Goal: Find specific page/section: Find specific page/section

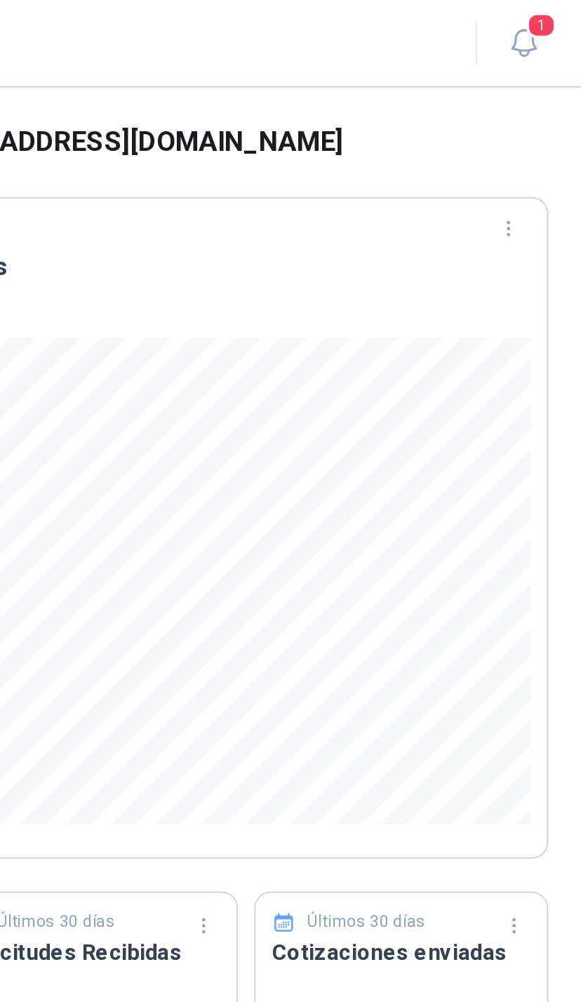
click at [553, 17] on span "1" at bounding box center [560, 12] width 15 height 13
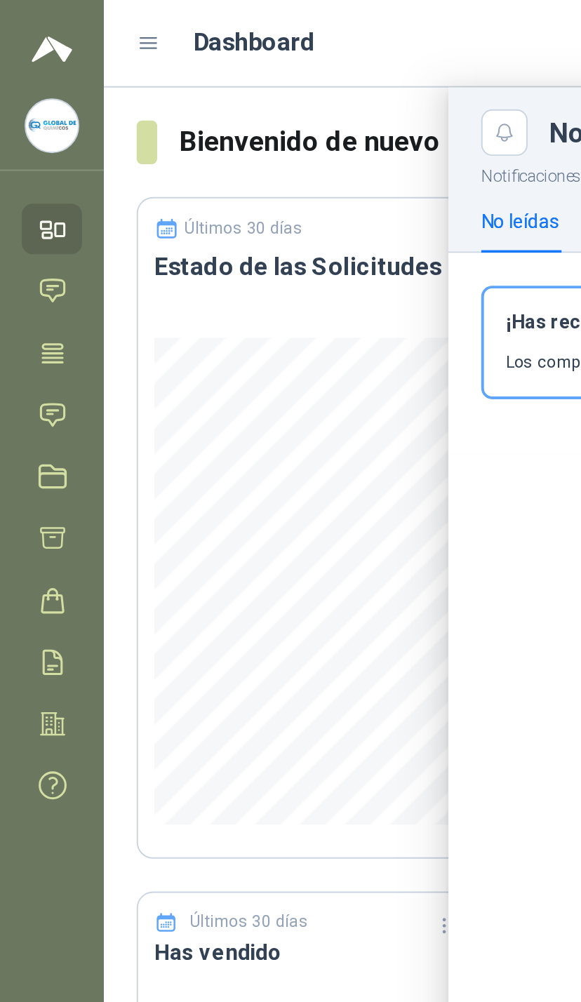
click at [30, 211] on icon at bounding box center [27, 213] width 15 height 15
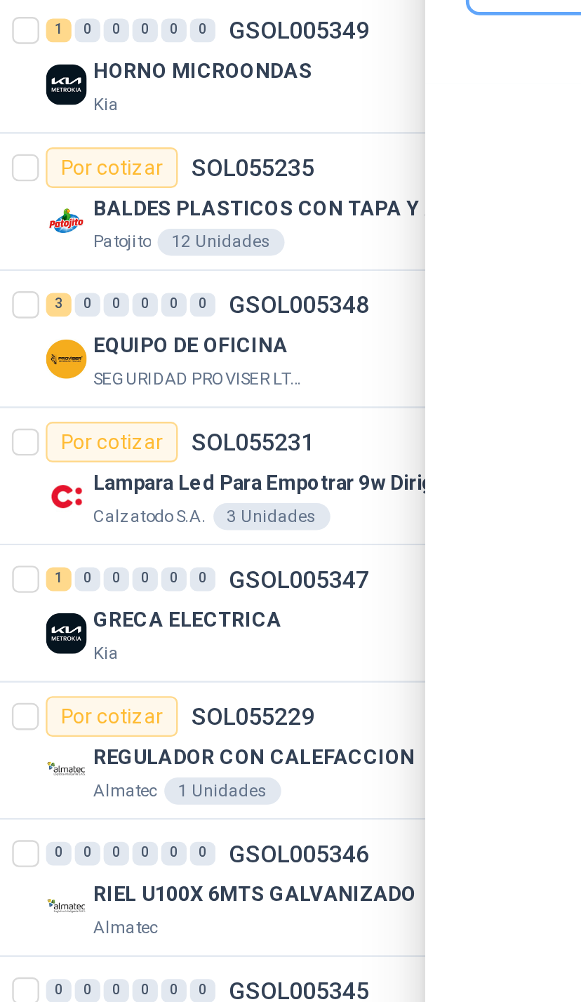
click at [53, 147] on div at bounding box center [317, 523] width 528 height 957
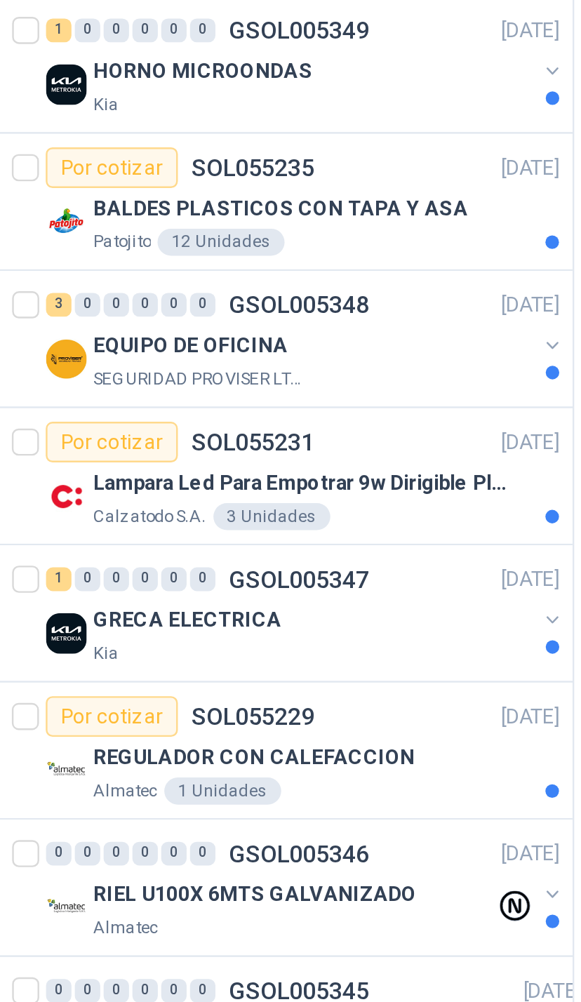
click at [220, 333] on div "EQUIPO DE OFICINA" at bounding box center [184, 341] width 182 height 17
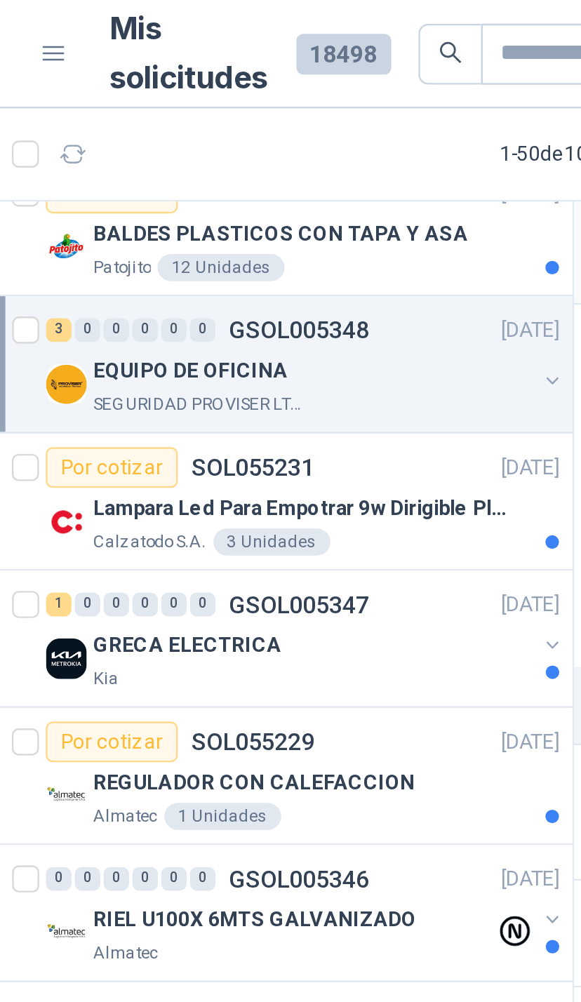
scroll to position [199, 0]
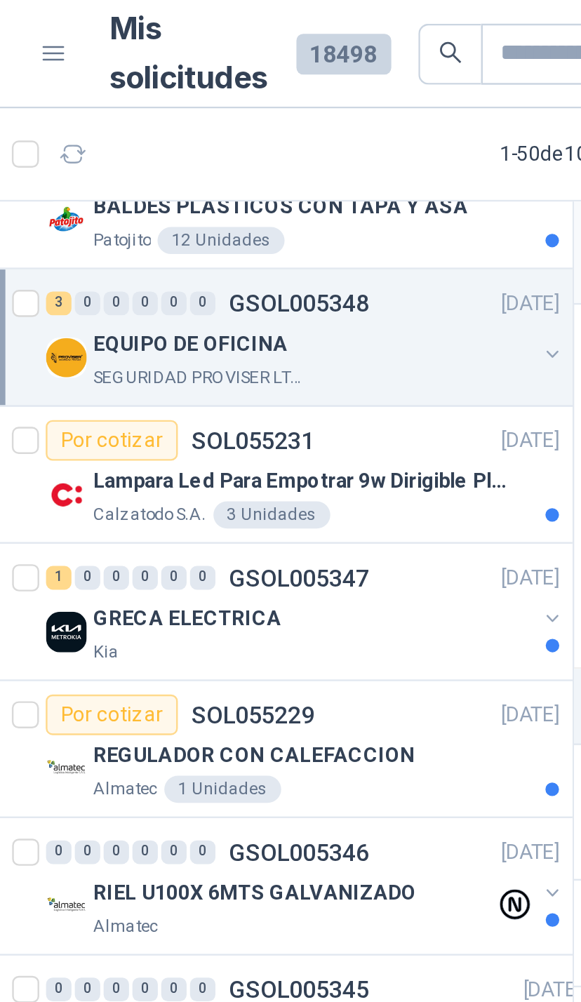
click at [277, 142] on button "button" at bounding box center [282, 146] width 11 height 11
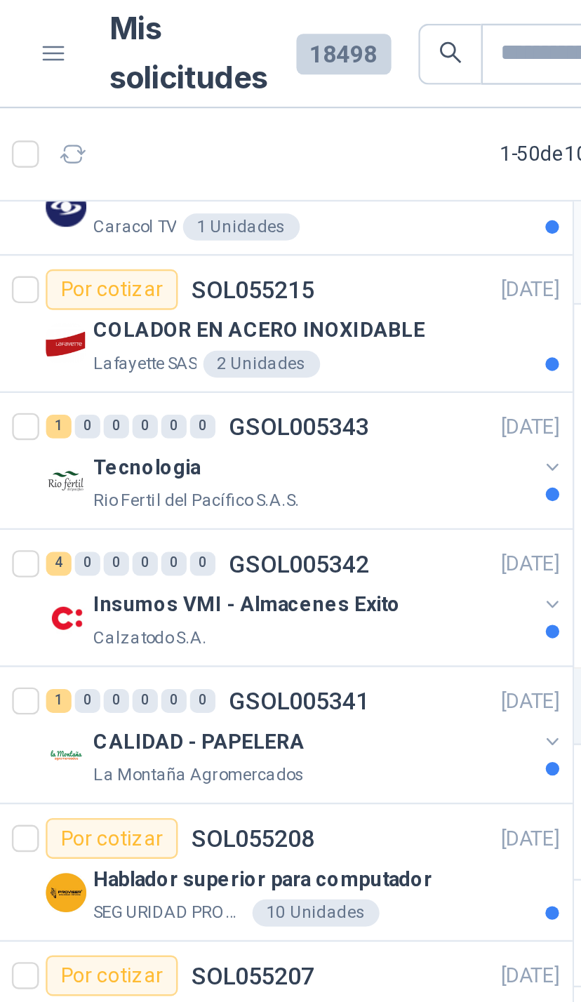
scroll to position [1080, 0]
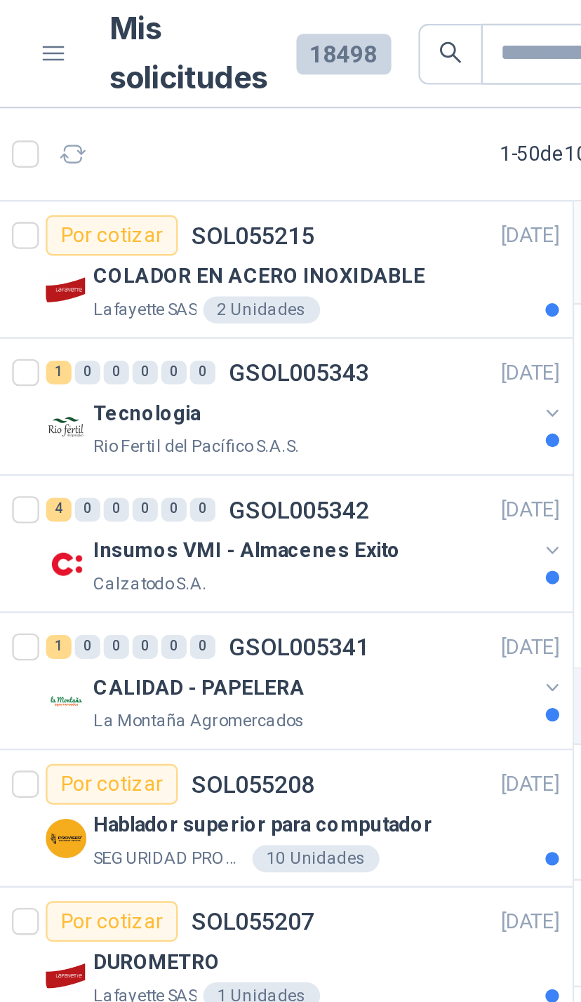
click at [222, 180] on div "Tecnologia Rio Fertil [PERSON_NAME] S.A.S." at bounding box center [180, 177] width 215 height 28
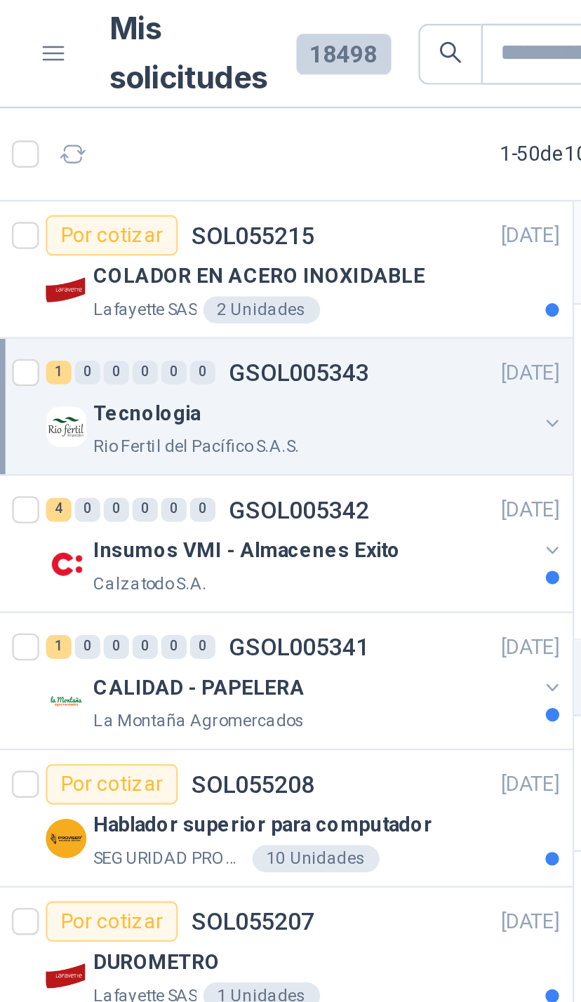
click at [277, 176] on button "button" at bounding box center [282, 175] width 11 height 11
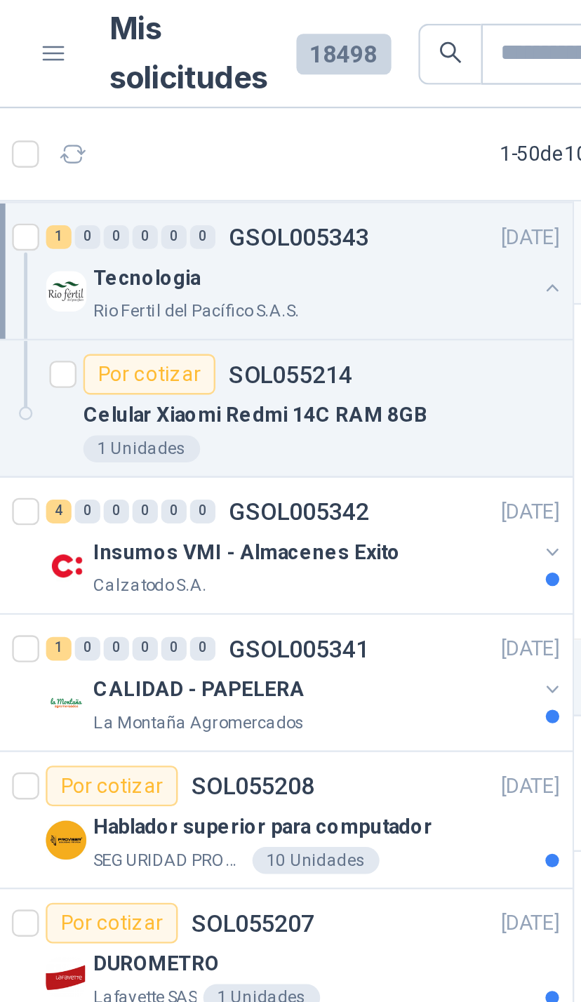
scroll to position [1162, 0]
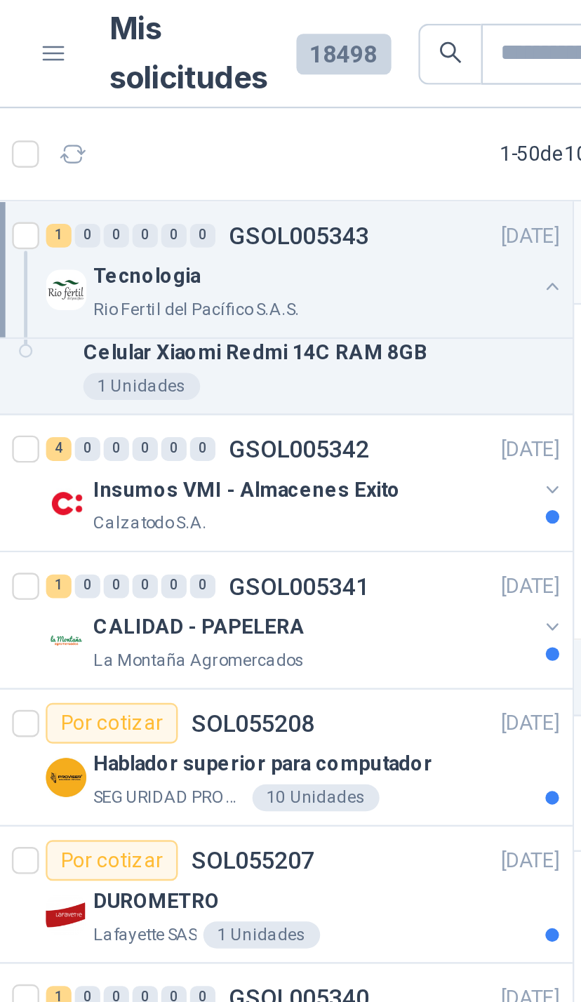
click at [277, 208] on button "button" at bounding box center [282, 202] width 11 height 11
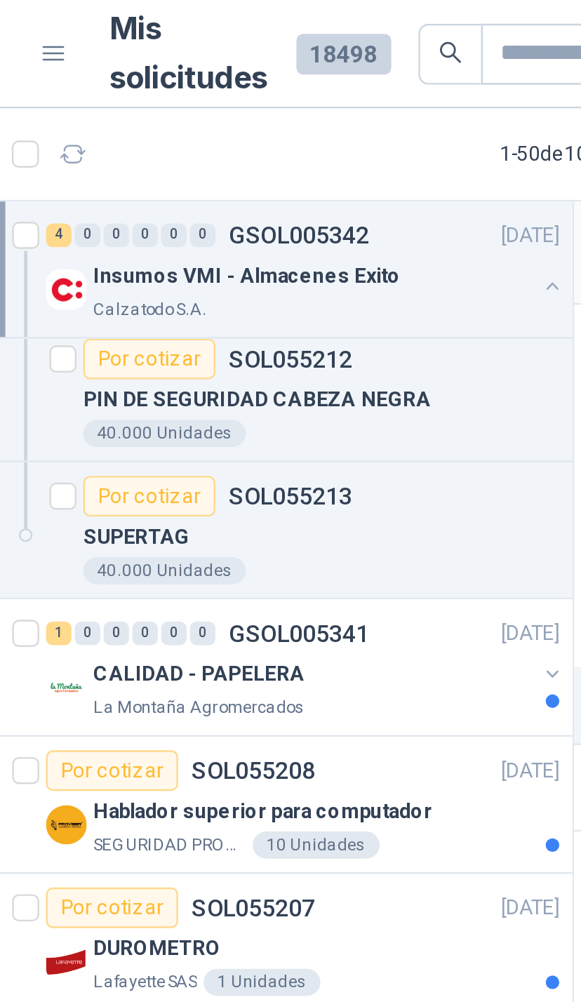
scroll to position [1380, 0]
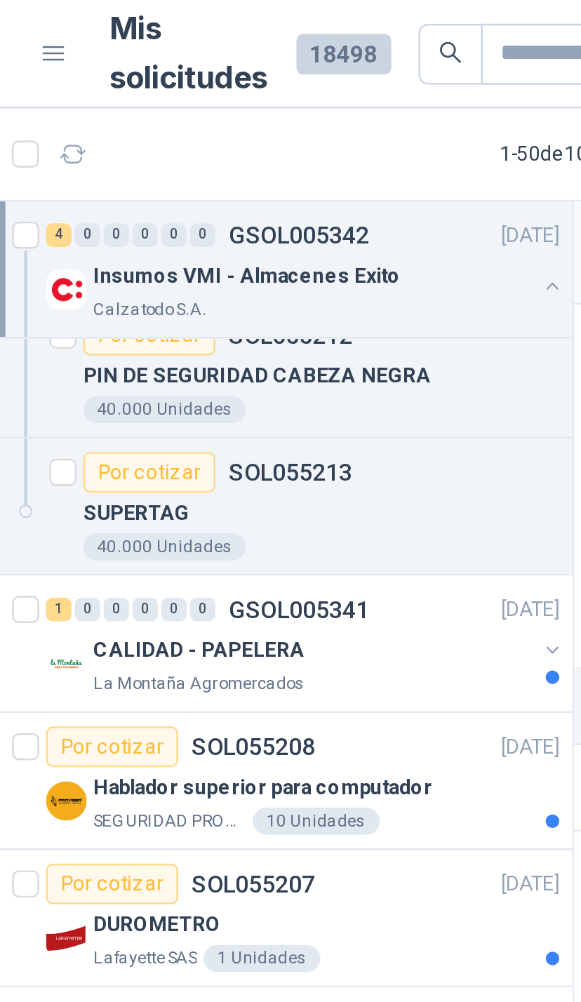
click at [277, 269] on button "button" at bounding box center [282, 269] width 11 height 11
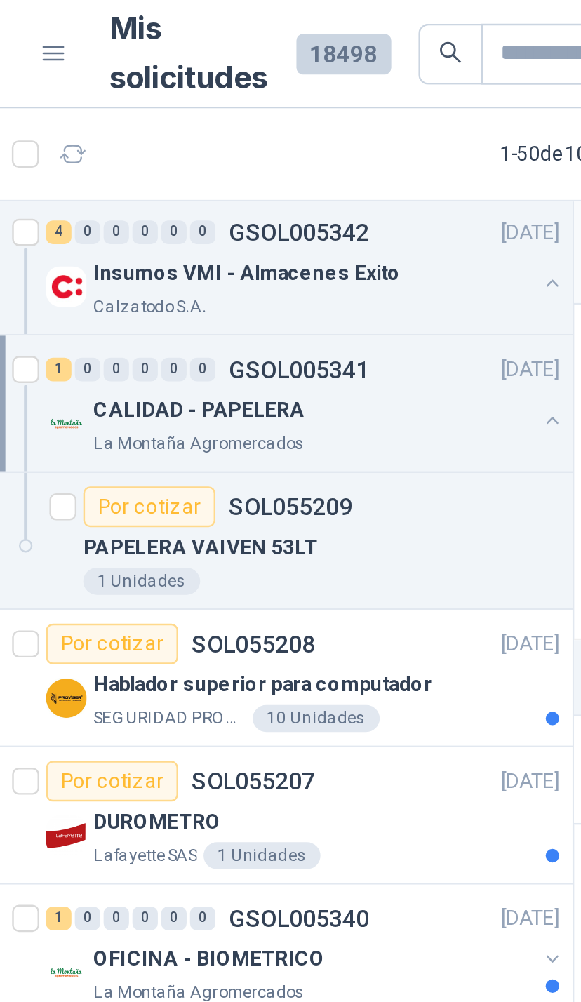
scroll to position [1508, 0]
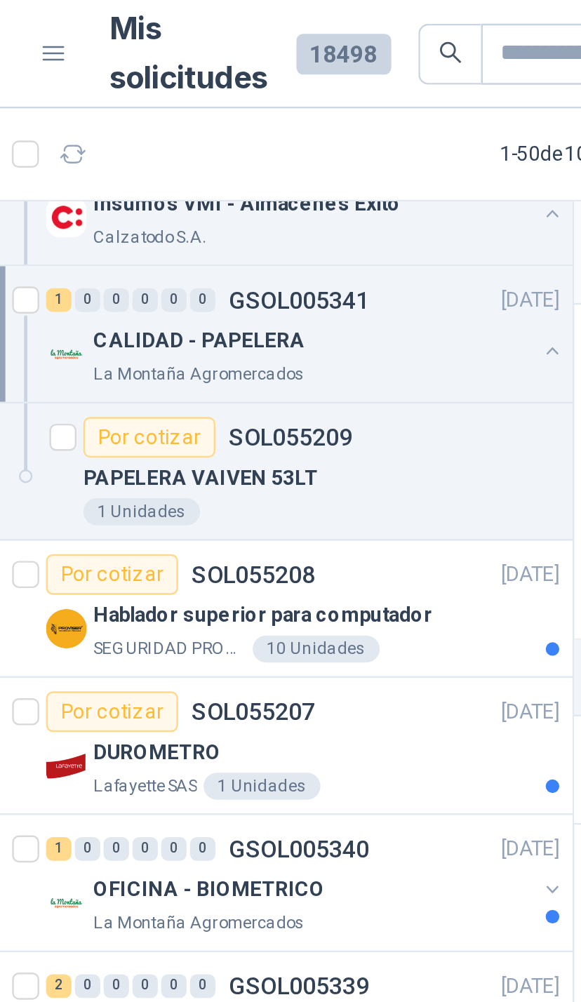
click at [218, 259] on div "Hablador superior para computador" at bounding box center [189, 254] width 193 height 17
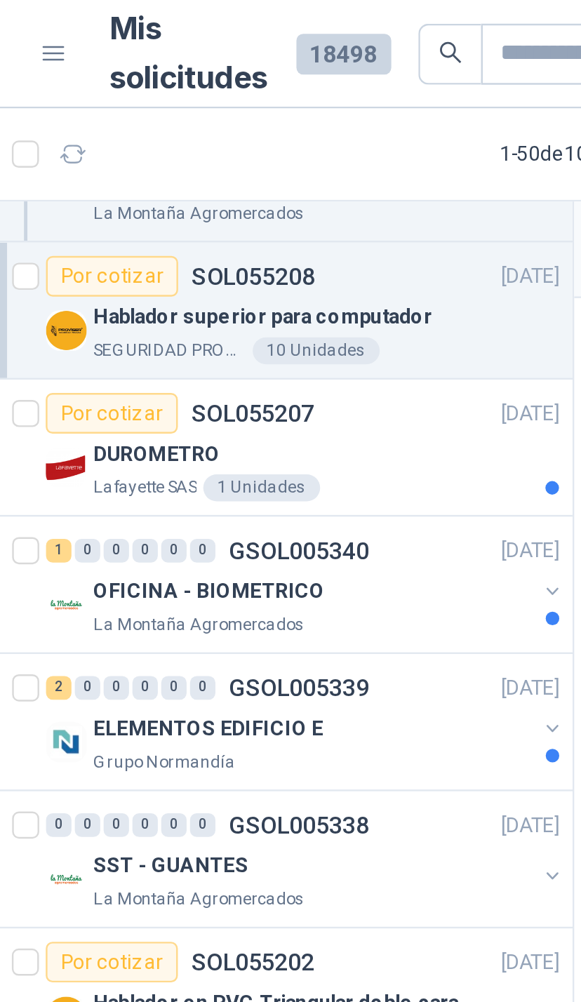
scroll to position [1631, 0]
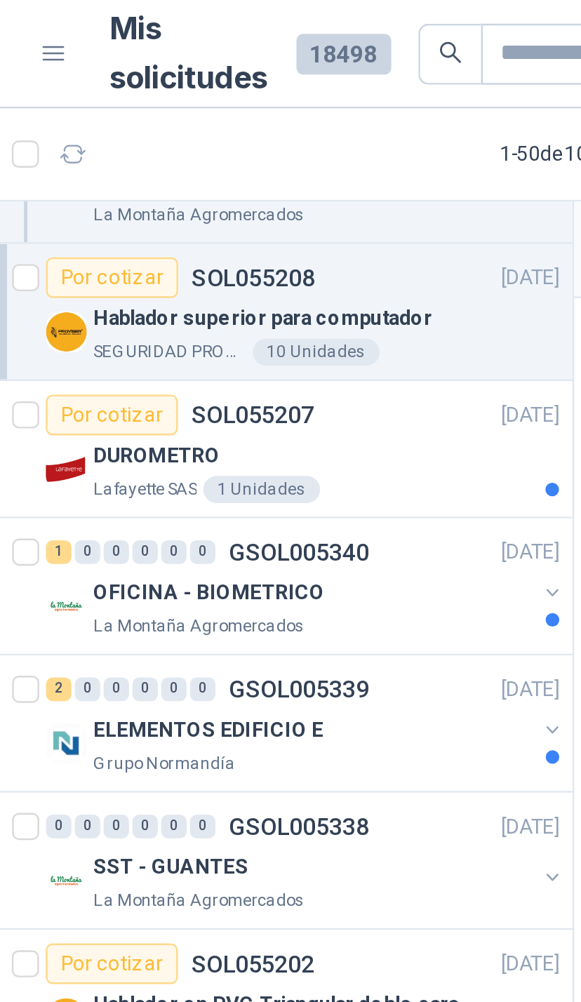
click at [278, 250] on icon "button" at bounding box center [283, 246] width 10 height 10
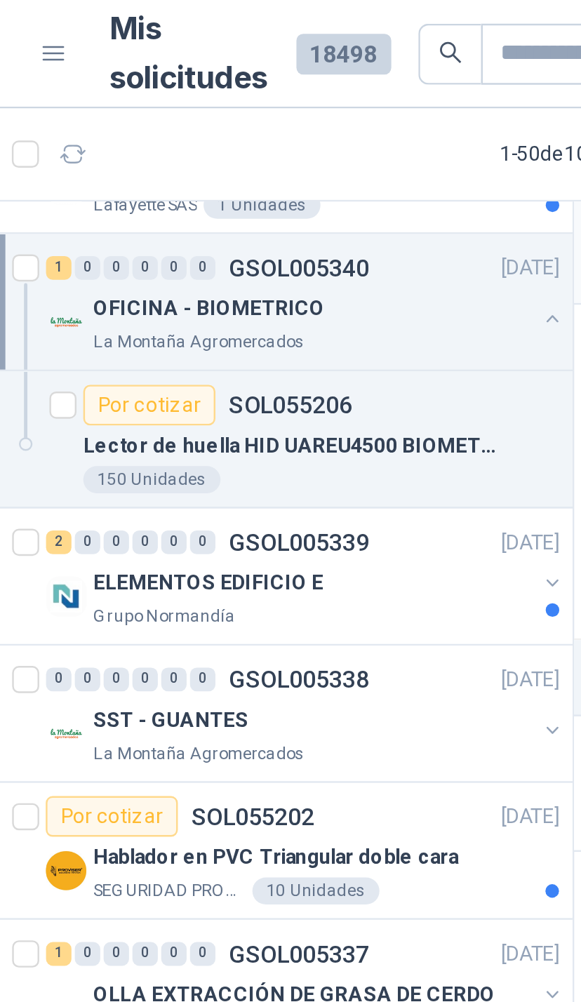
scroll to position [1759, 0]
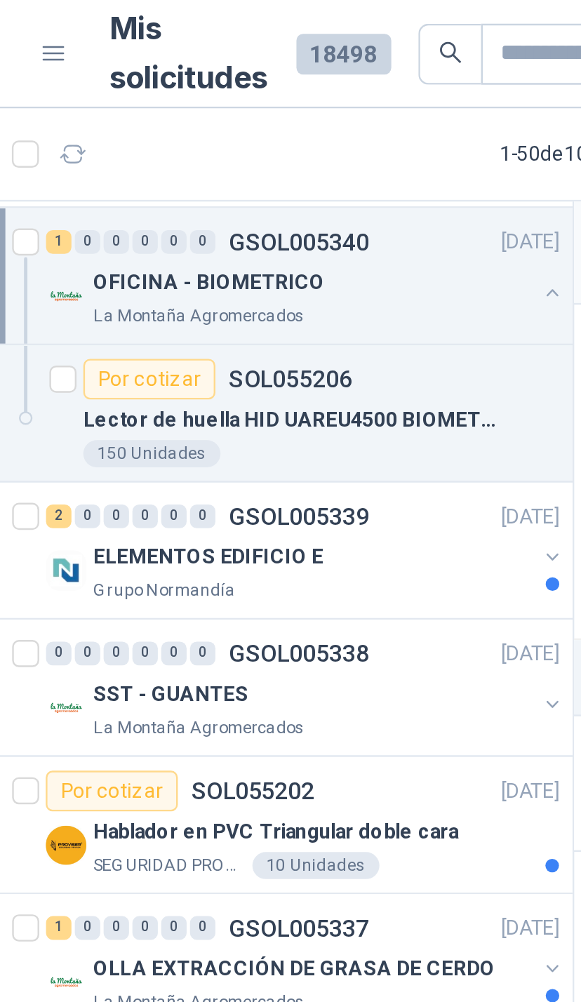
click at [277, 232] on button "button" at bounding box center [282, 230] width 11 height 11
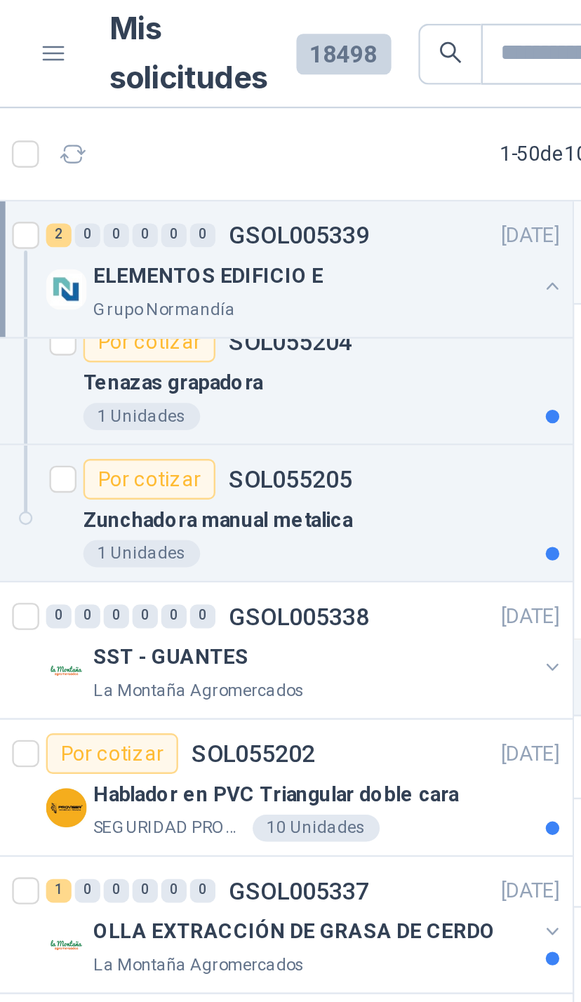
scroll to position [1907, 0]
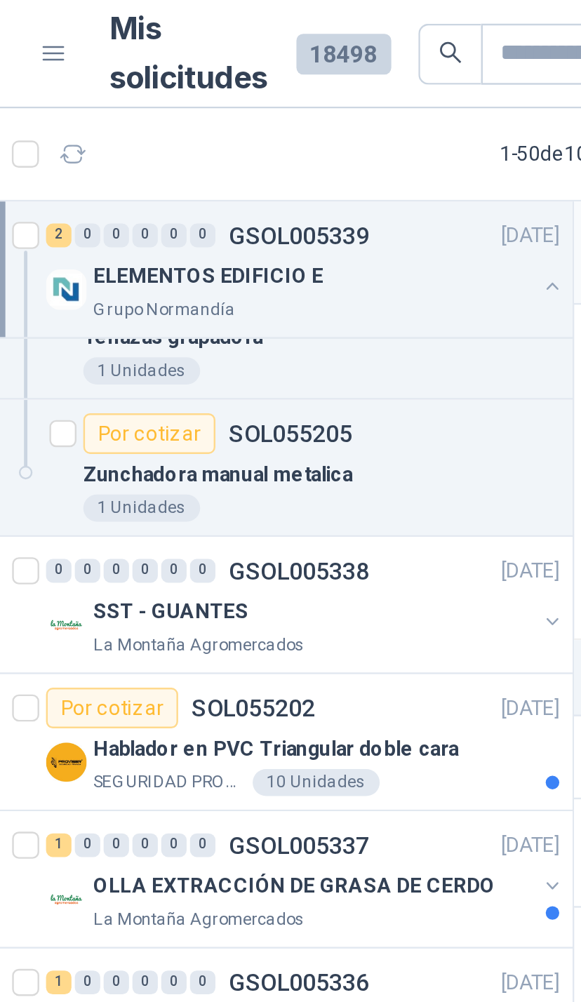
click at [221, 260] on div "SST - GUANTES La Montaña Agromercados" at bounding box center [180, 259] width 215 height 28
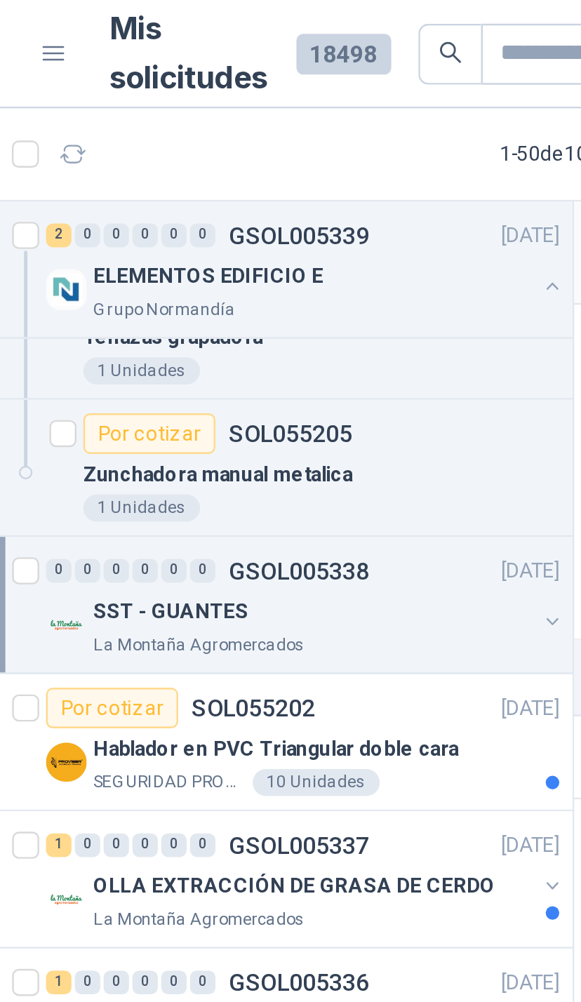
click at [278, 262] on icon "button" at bounding box center [283, 258] width 10 height 10
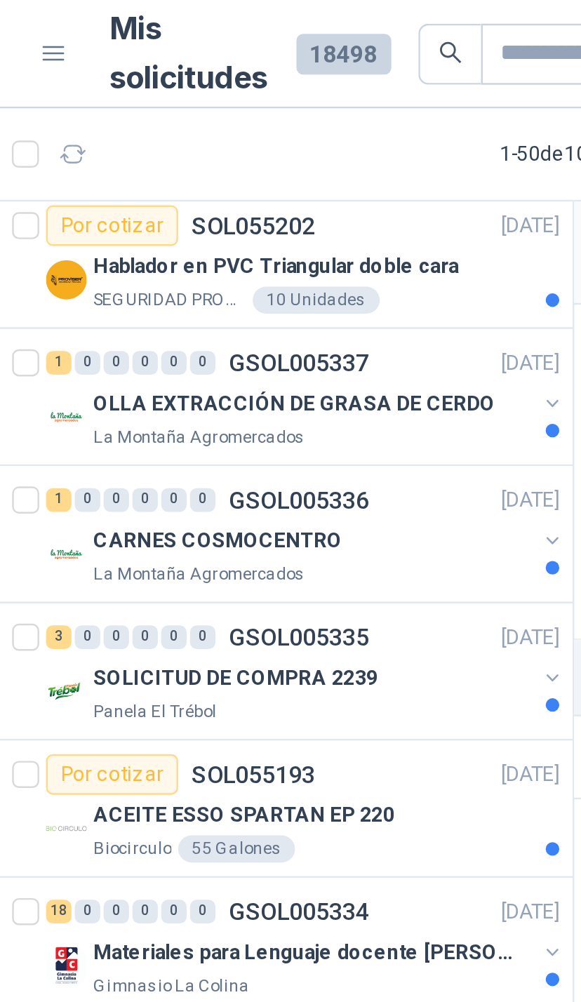
scroll to position [2168, 0]
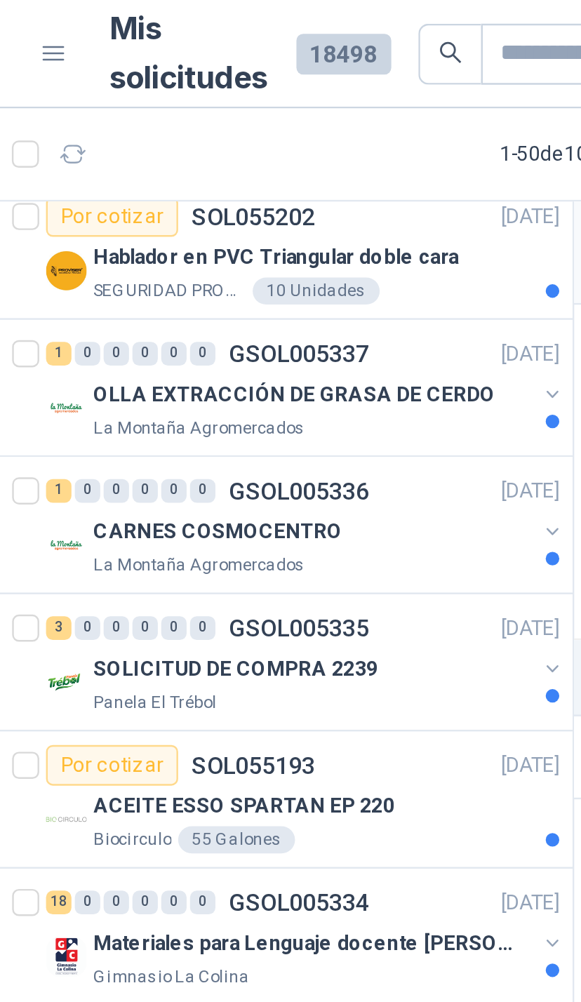
click at [277, 217] on button "button" at bounding box center [282, 220] width 11 height 11
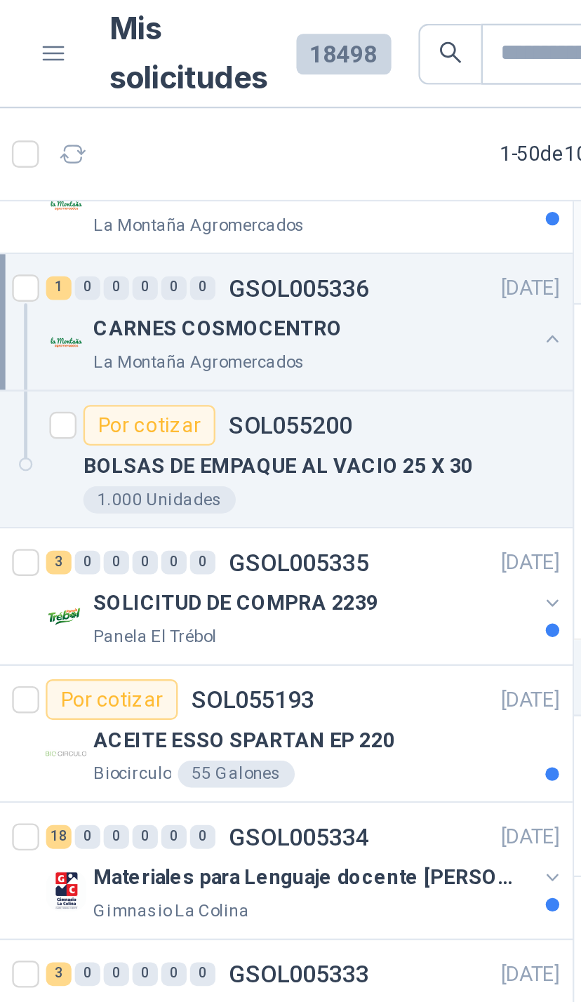
scroll to position [2253, 0]
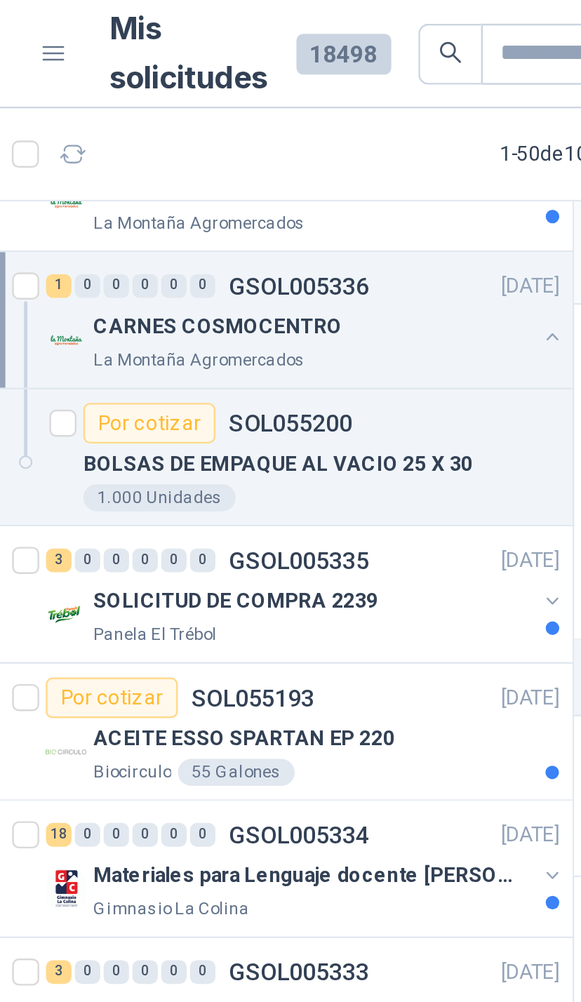
click at [277, 249] on button "button" at bounding box center [282, 248] width 11 height 11
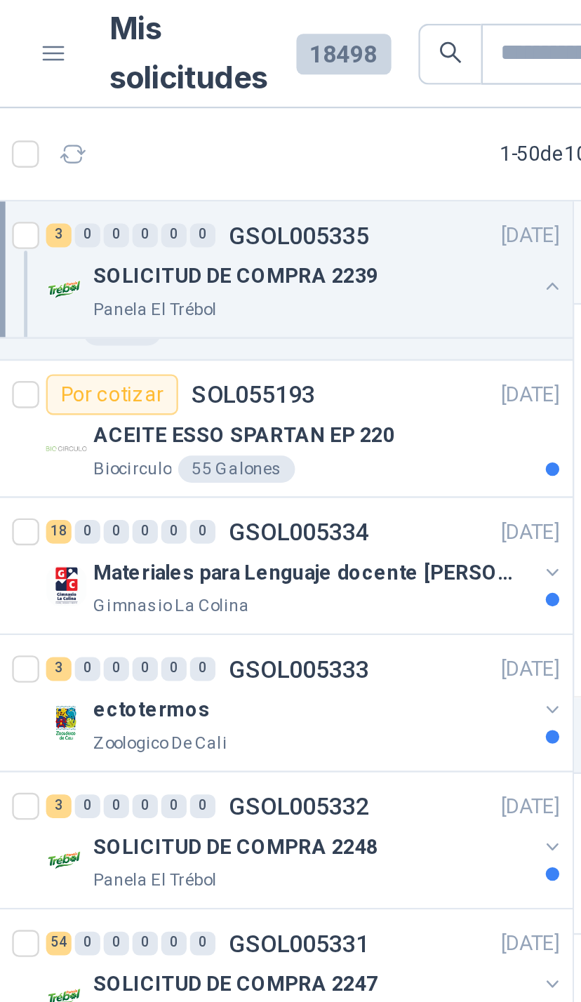
scroll to position [2721, 0]
